Goal: Task Accomplishment & Management: Manage account settings

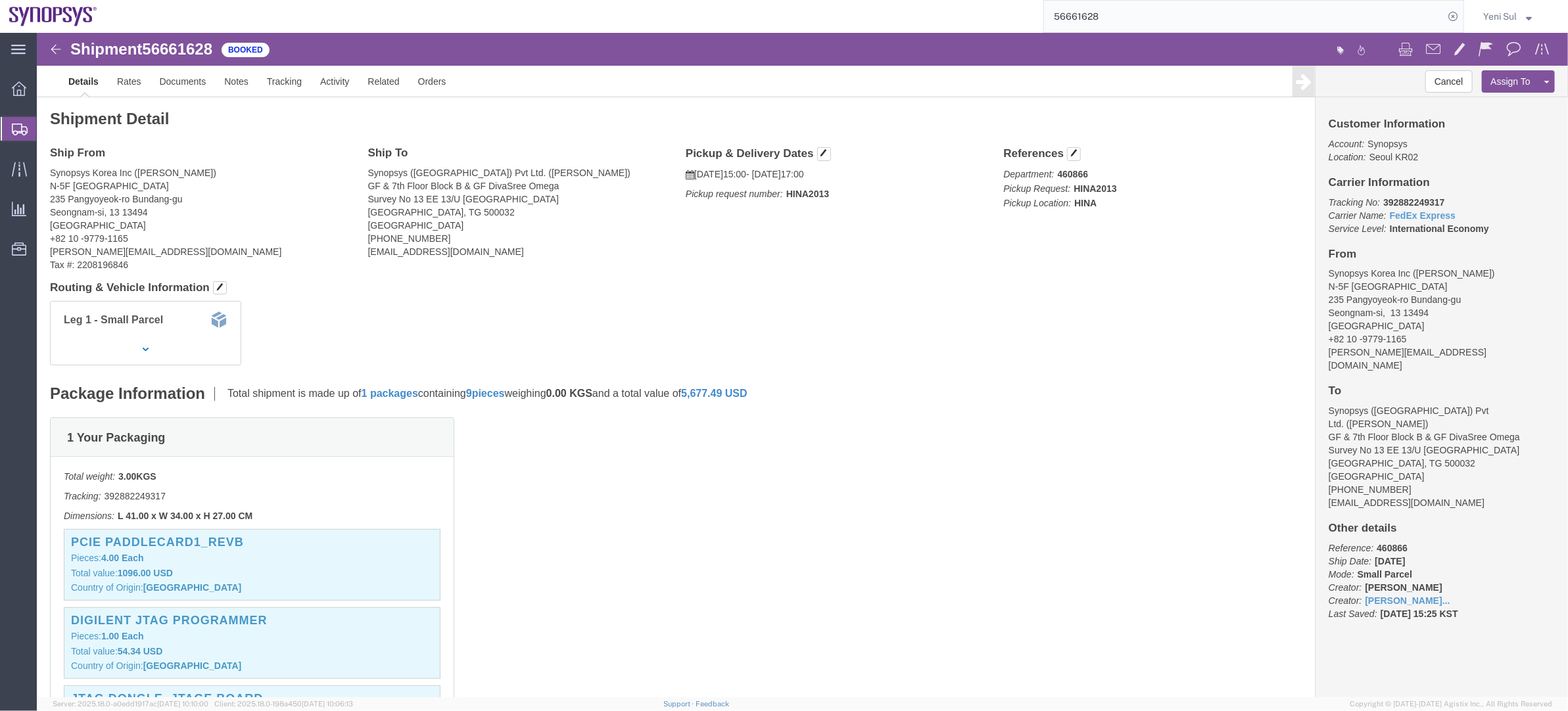
click at [0, 0] on span "Shipment Manager" at bounding box center [0, 0] width 0 height 0
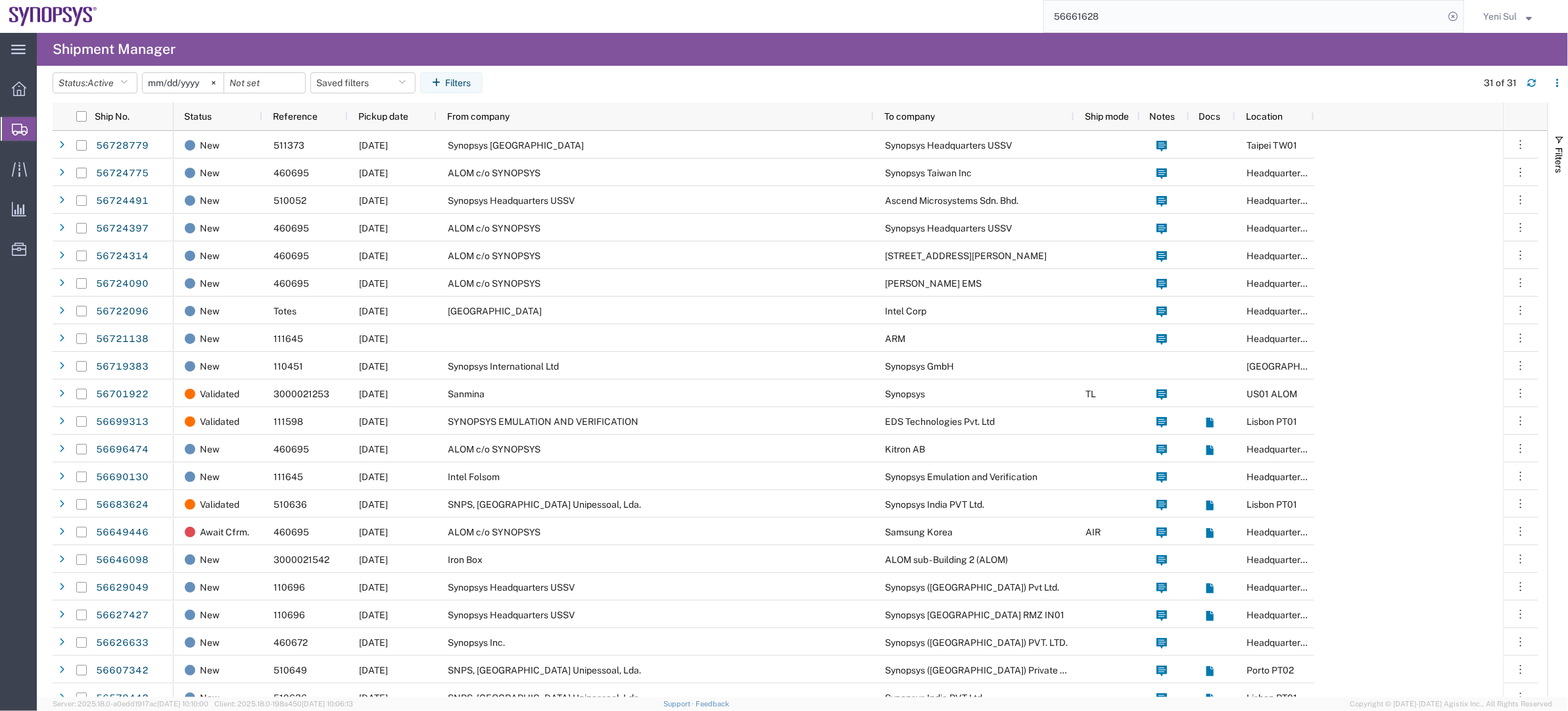
click at [0, 0] on span "Shipment Manager" at bounding box center [0, 0] width 0 height 0
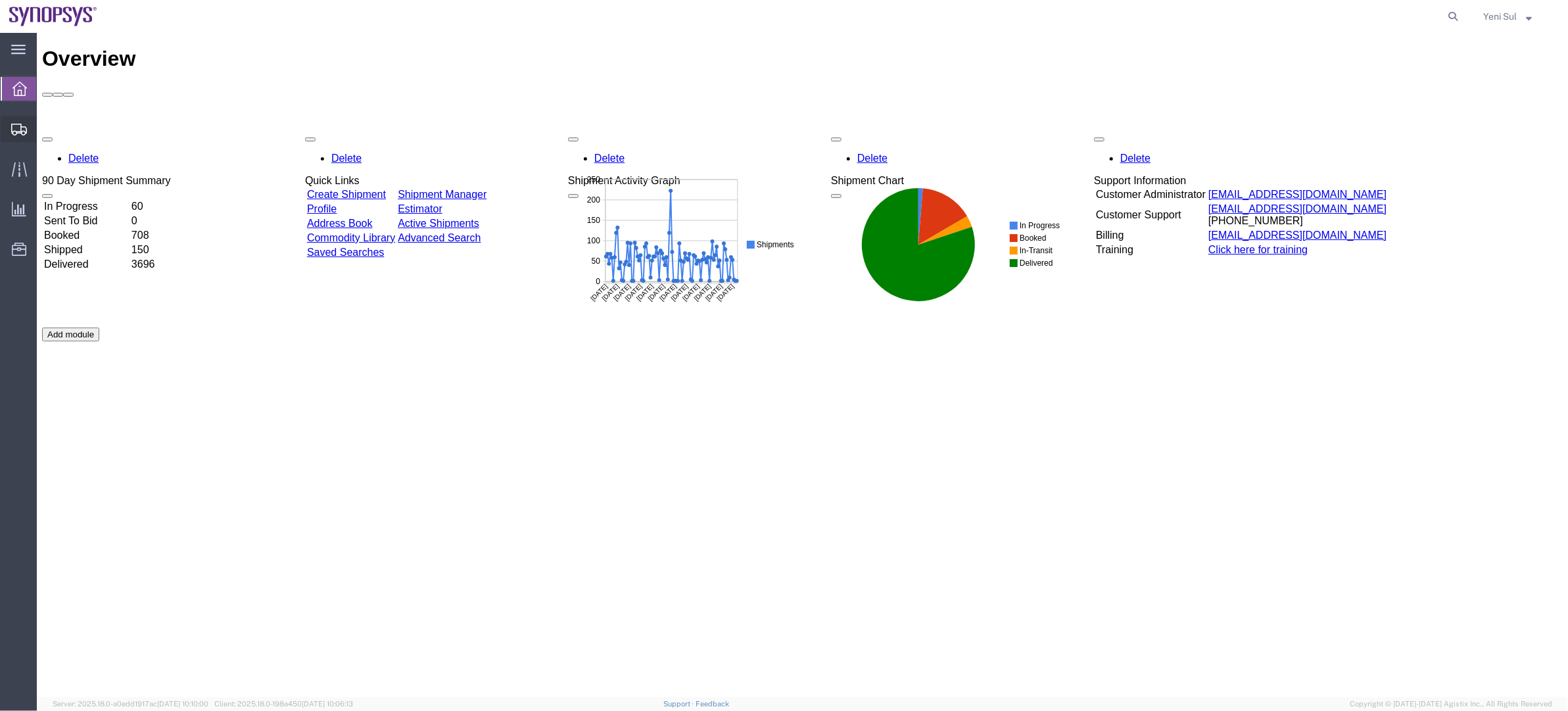
click at [0, 0] on span "Shipment Manager" at bounding box center [0, 0] width 0 height 0
